Goal: Communication & Community: Answer question/provide support

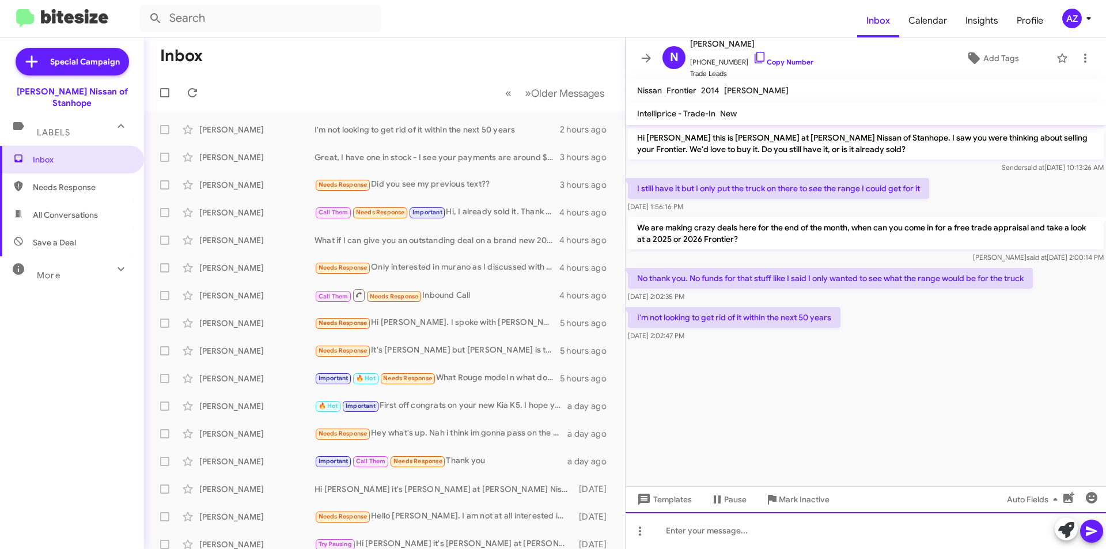
click at [695, 532] on div at bounding box center [866, 530] width 481 height 37
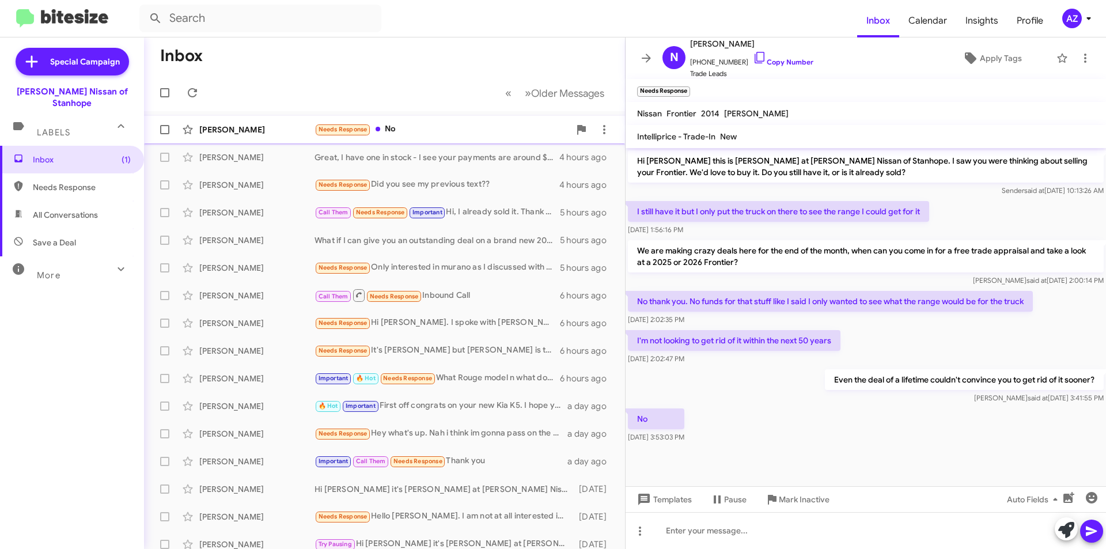
click at [268, 129] on div "[PERSON_NAME]" at bounding box center [256, 130] width 115 height 12
